Goal: Find specific page/section: Find specific page/section

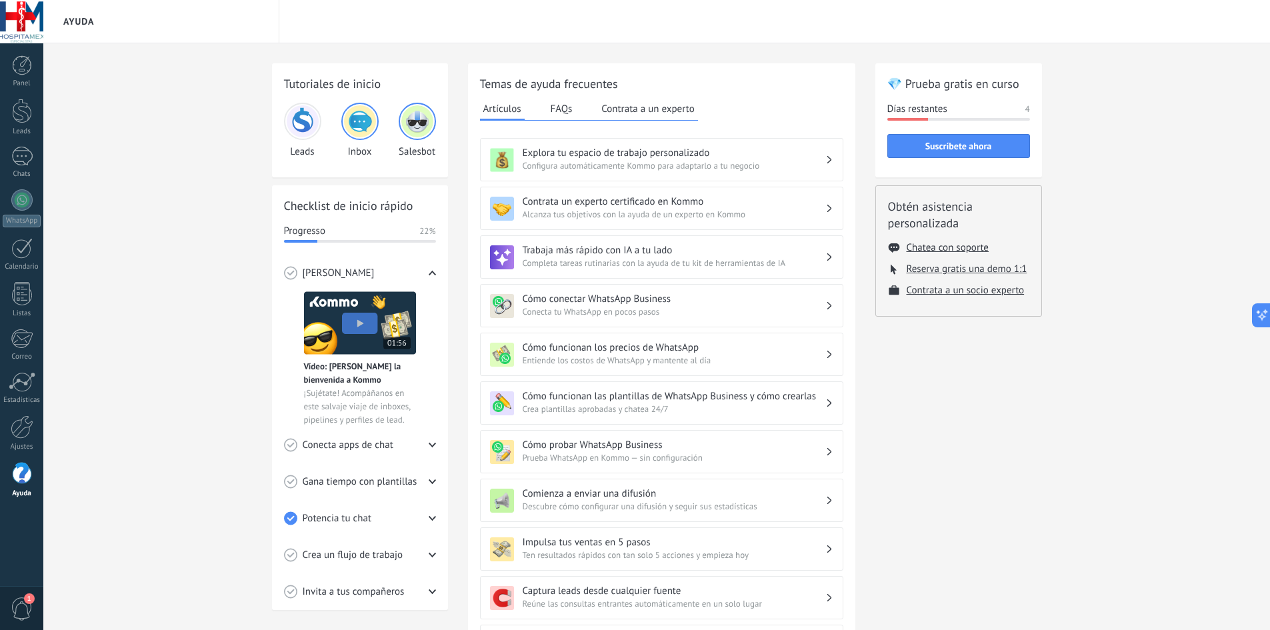
click at [31, 606] on span "1" at bounding box center [22, 608] width 23 height 23
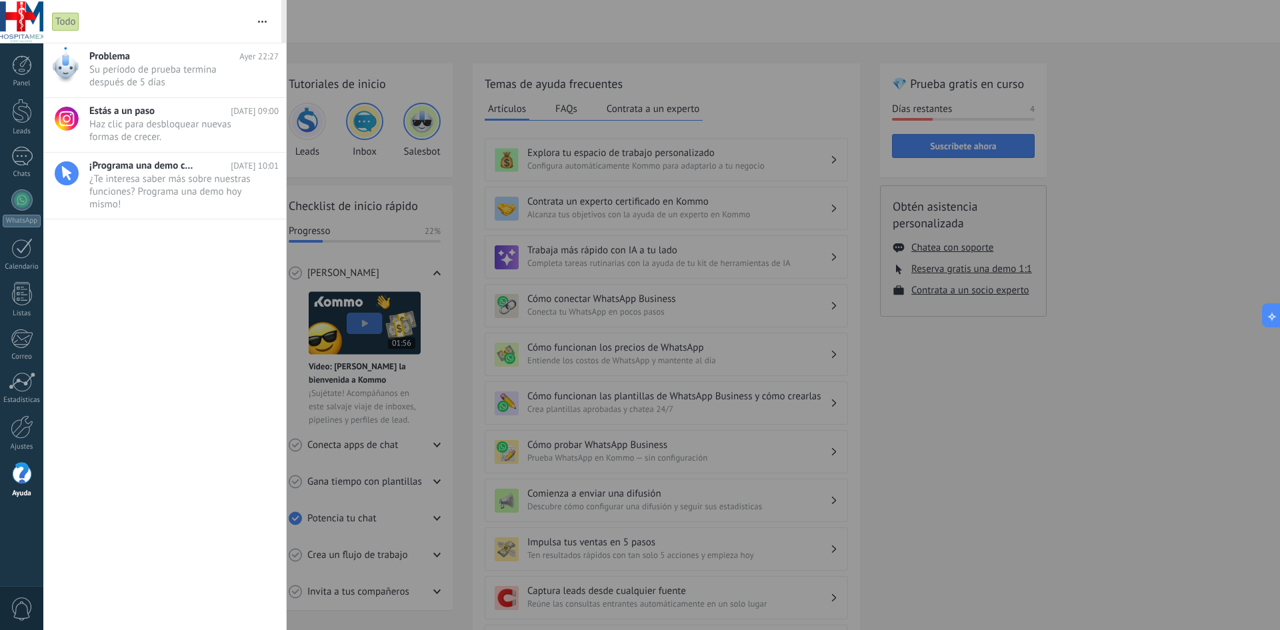
click at [450, 303] on div at bounding box center [640, 315] width 1280 height 630
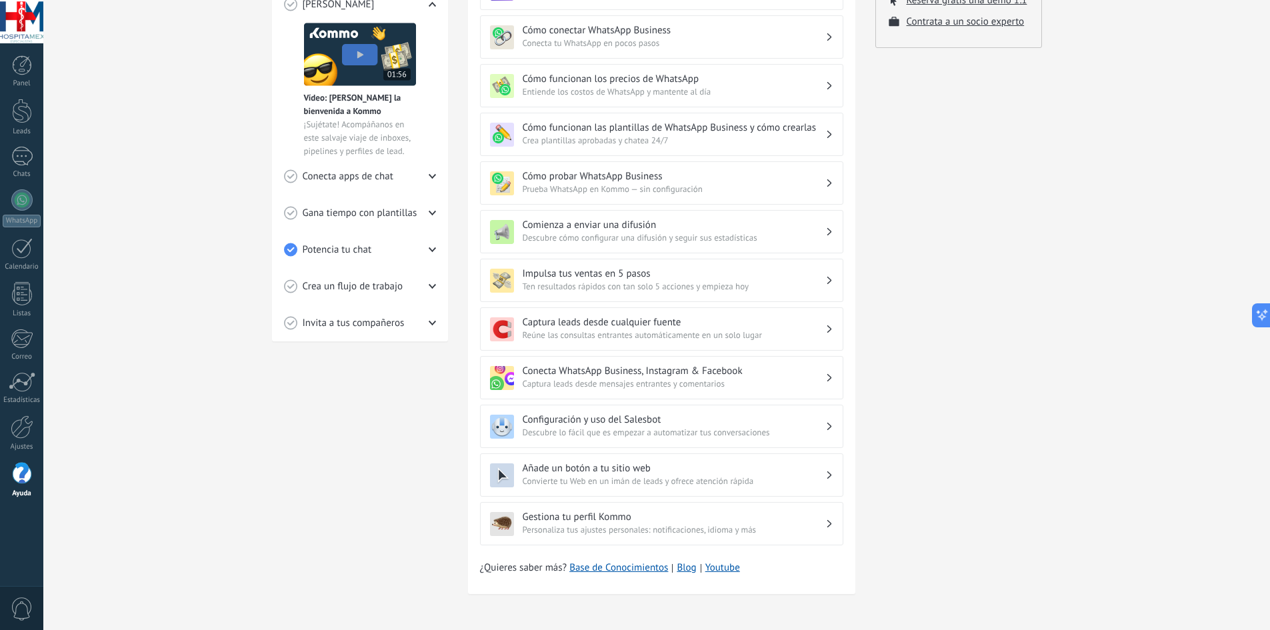
scroll to position [269, 0]
click at [20, 436] on div at bounding box center [22, 426] width 23 height 23
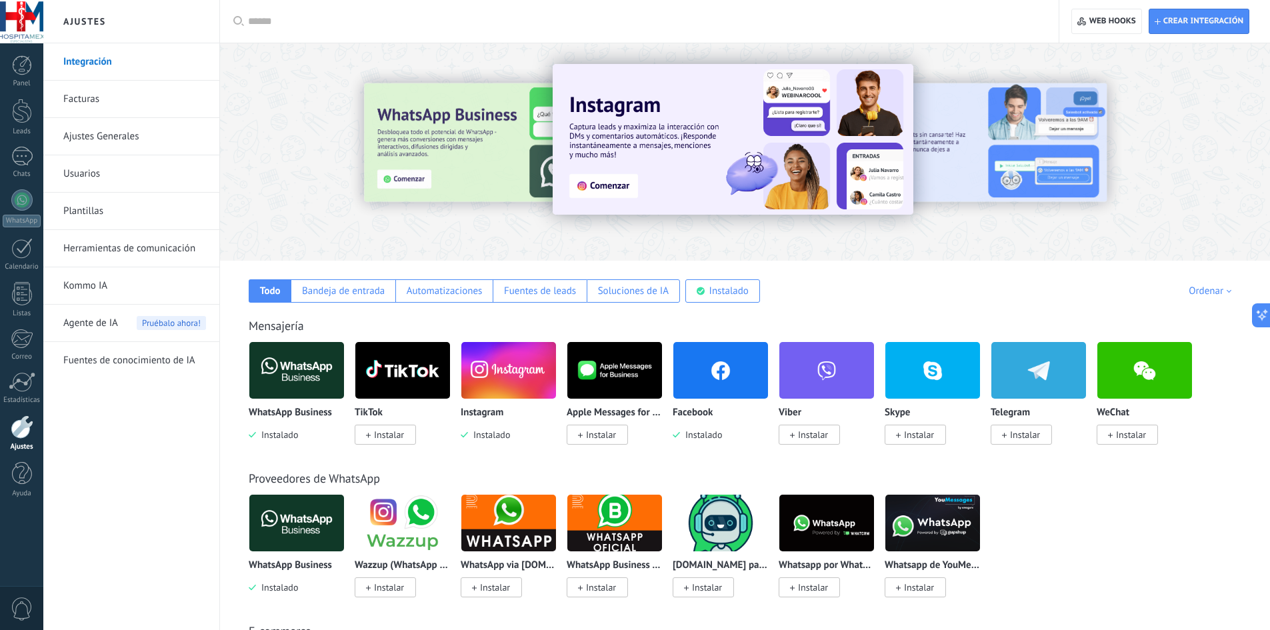
click at [91, 96] on link "Facturas" at bounding box center [134, 99] width 143 height 37
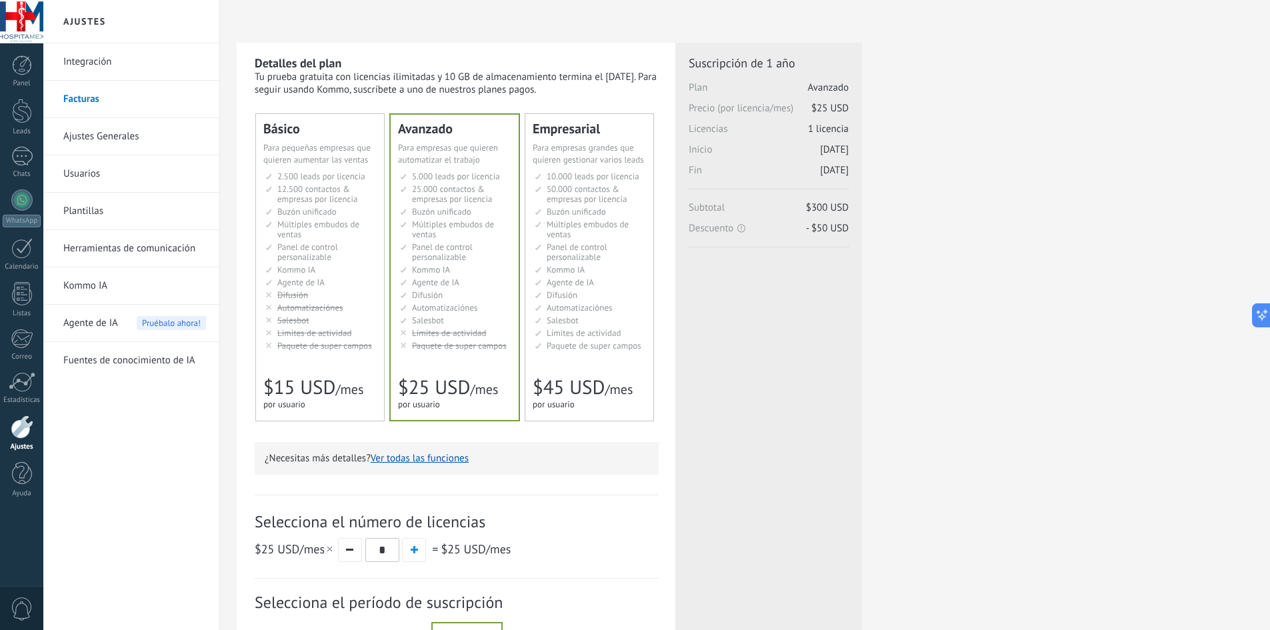
scroll to position [1562, 0]
